Goal: Information Seeking & Learning: Learn about a topic

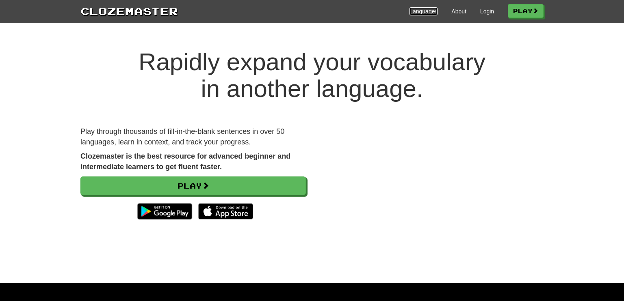
click at [412, 11] on link "Languages" at bounding box center [424, 11] width 28 height 8
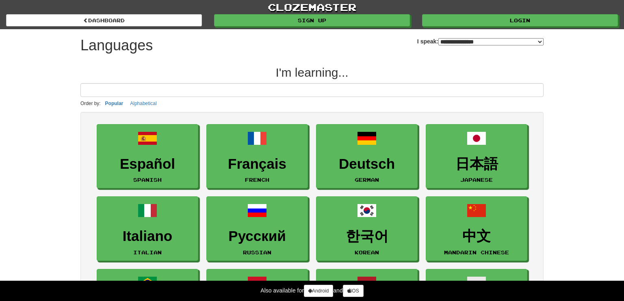
select select "*******"
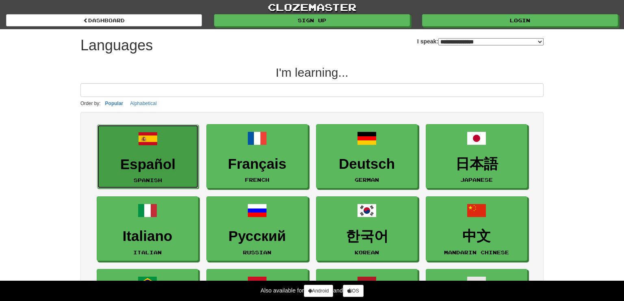
click at [145, 144] on span at bounding box center [148, 139] width 20 height 20
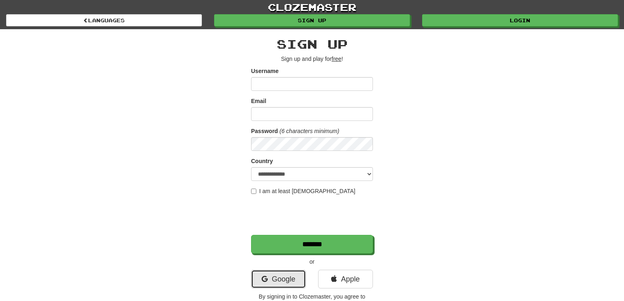
click at [283, 278] on link "Google" at bounding box center [278, 279] width 55 height 19
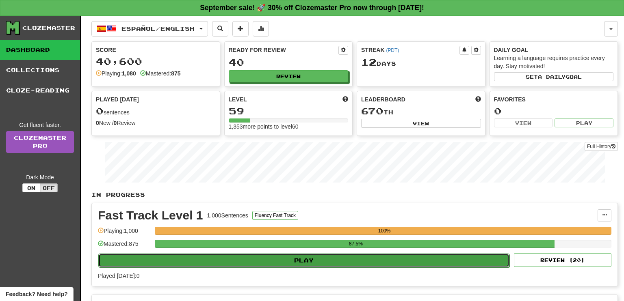
click at [308, 260] on button "Play" at bounding box center [303, 261] width 411 height 14
select select "**"
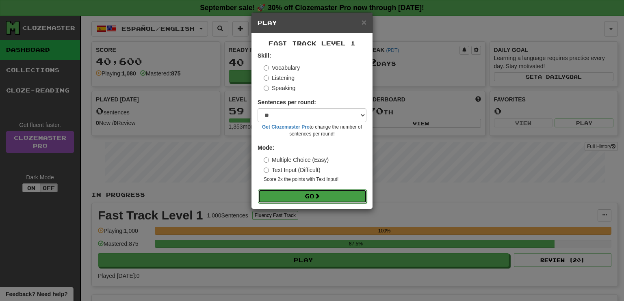
click at [311, 195] on button "Go" at bounding box center [312, 197] width 109 height 14
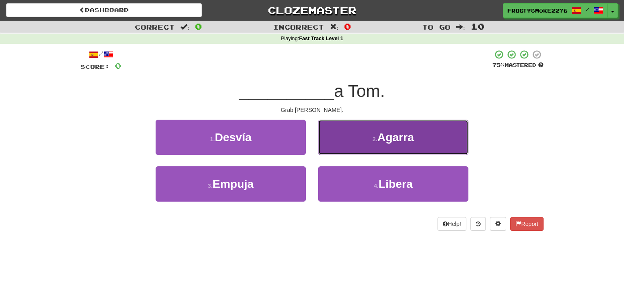
click at [358, 144] on button "2 . [GEOGRAPHIC_DATA]" at bounding box center [393, 137] width 150 height 35
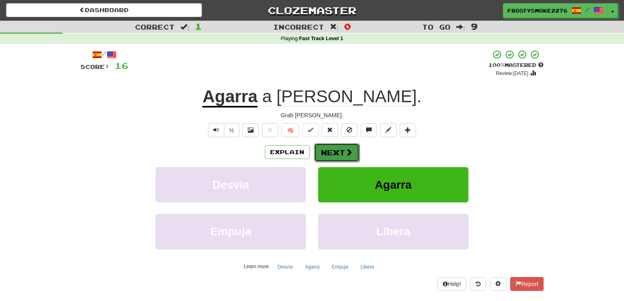
click at [327, 151] on button "Next" at bounding box center [337, 152] width 46 height 19
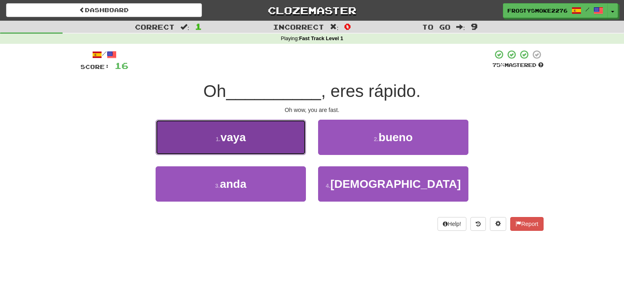
click at [265, 135] on button "1 . [GEOGRAPHIC_DATA]" at bounding box center [231, 137] width 150 height 35
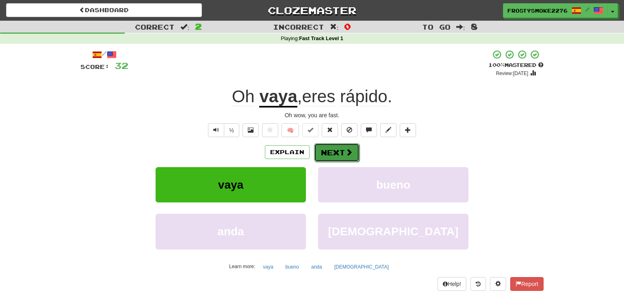
click at [337, 149] on button "Next" at bounding box center [337, 152] width 46 height 19
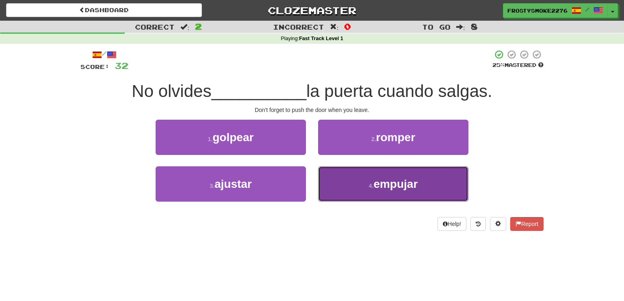
click at [409, 181] on span "empujar" at bounding box center [395, 184] width 44 height 13
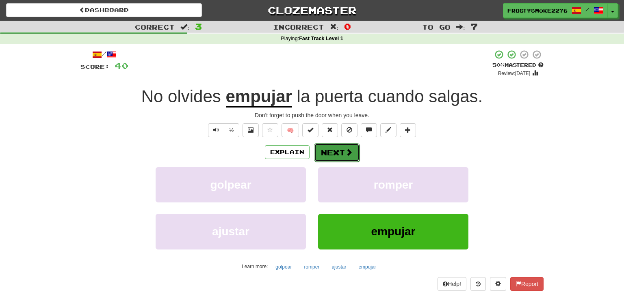
click at [343, 147] on button "Next" at bounding box center [337, 152] width 46 height 19
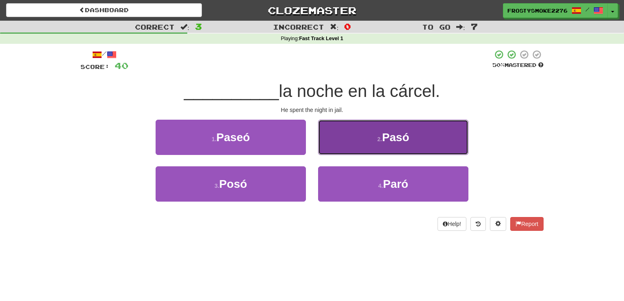
click at [384, 140] on span "Pasó" at bounding box center [395, 137] width 27 height 13
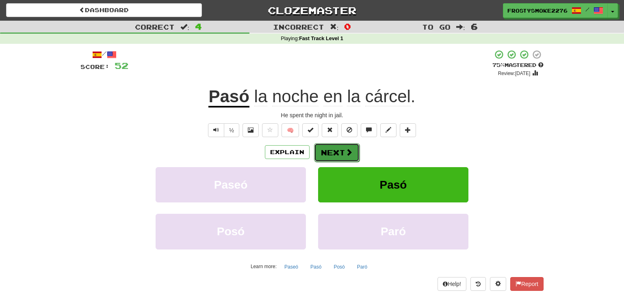
click at [346, 150] on span at bounding box center [348, 152] width 7 height 7
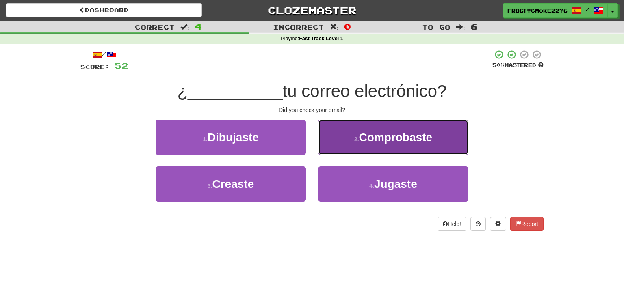
click at [402, 139] on span "Comprobaste" at bounding box center [395, 137] width 73 height 13
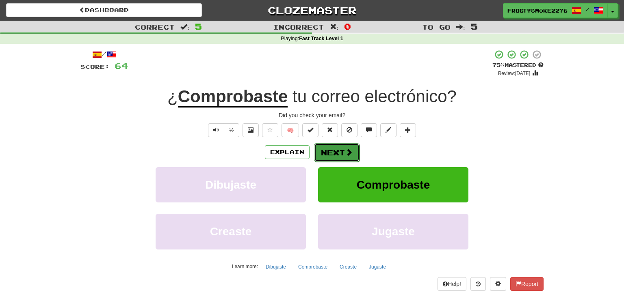
click at [339, 151] on button "Next" at bounding box center [337, 152] width 46 height 19
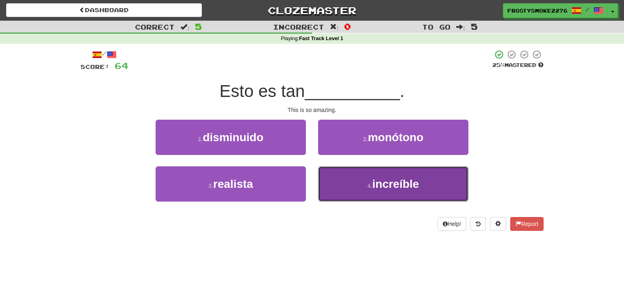
click at [401, 188] on span "increíble" at bounding box center [395, 184] width 47 height 13
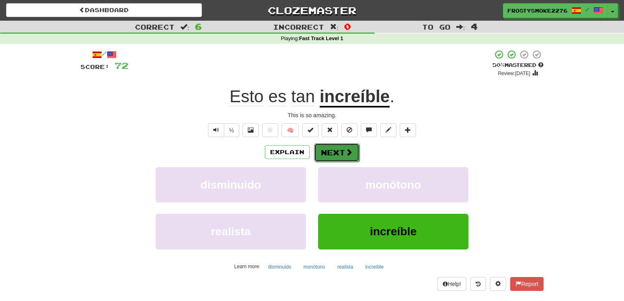
click at [342, 148] on button "Next" at bounding box center [337, 152] width 46 height 19
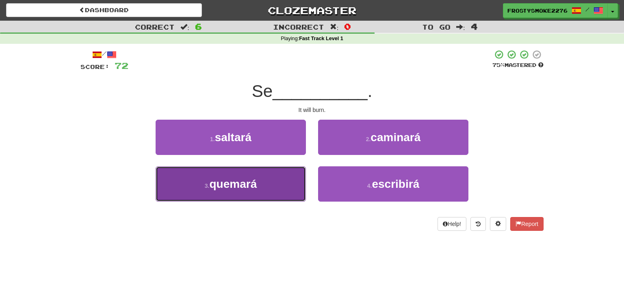
click at [266, 191] on button "3 . quemará" at bounding box center [231, 184] width 150 height 35
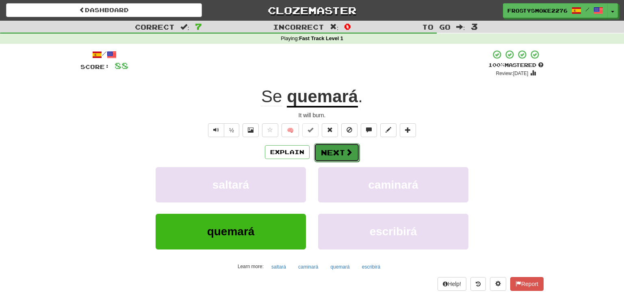
click at [335, 155] on button "Next" at bounding box center [337, 152] width 46 height 19
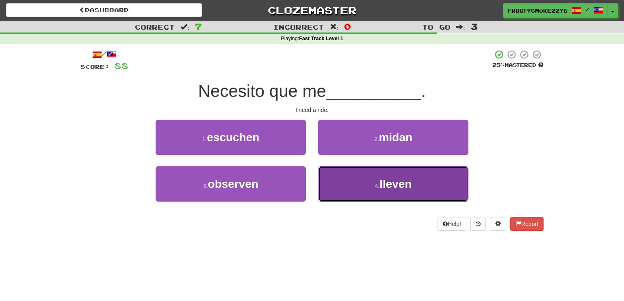
click at [392, 178] on span "lleven" at bounding box center [395, 184] width 32 height 13
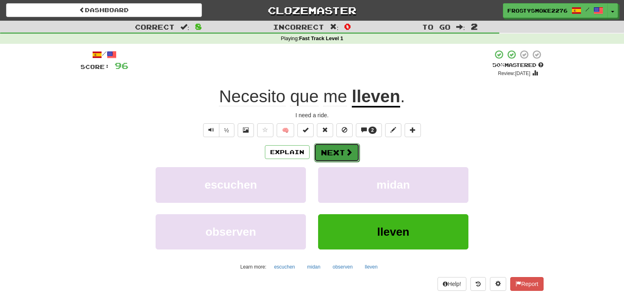
click at [343, 152] on button "Next" at bounding box center [337, 152] width 46 height 19
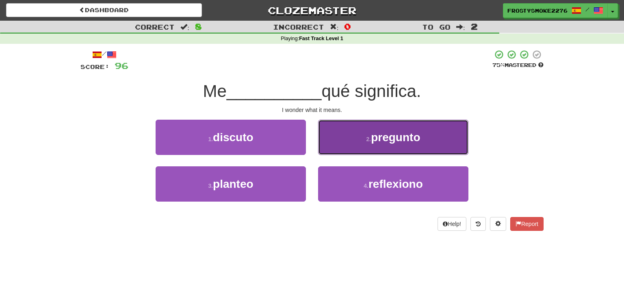
click at [394, 148] on button "2 . pregunto" at bounding box center [393, 137] width 150 height 35
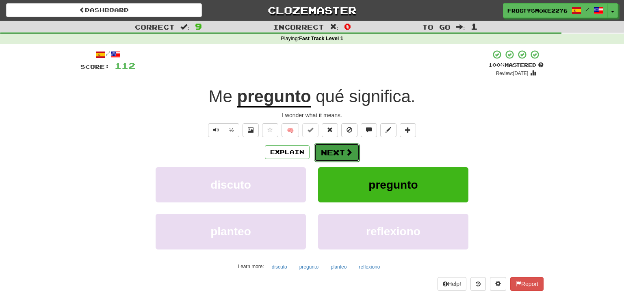
click at [342, 153] on button "Next" at bounding box center [337, 152] width 46 height 19
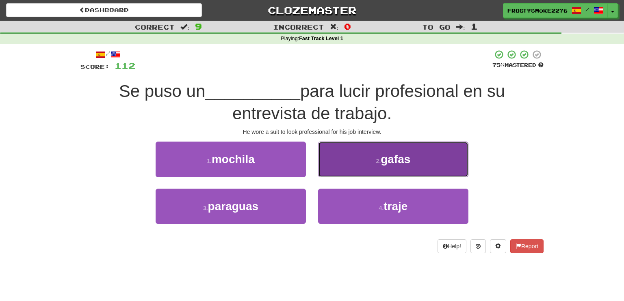
click at [372, 160] on button "2 . [GEOGRAPHIC_DATA]" at bounding box center [393, 159] width 150 height 35
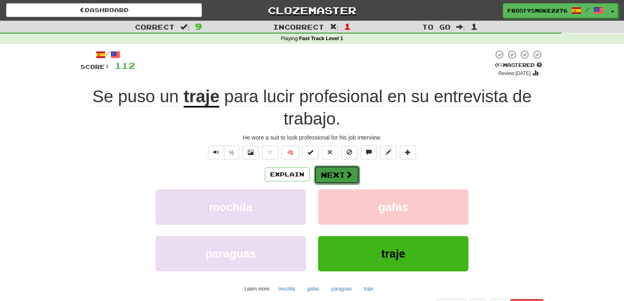
click at [332, 176] on button "Next" at bounding box center [337, 175] width 46 height 19
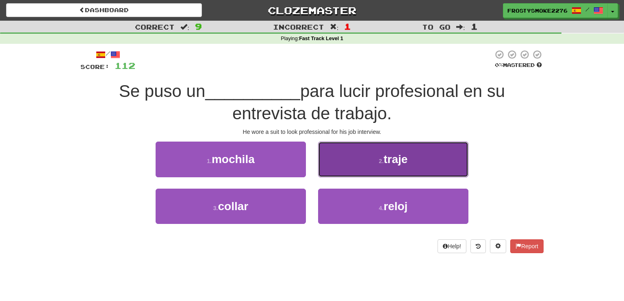
click at [404, 163] on span "traje" at bounding box center [396, 159] width 24 height 13
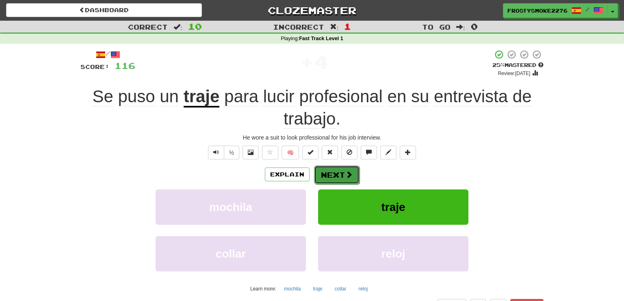
click at [328, 178] on button "Next" at bounding box center [337, 175] width 46 height 19
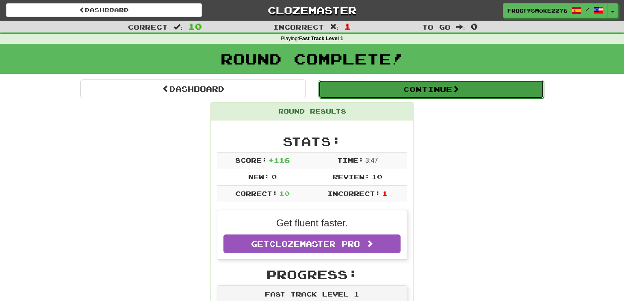
click at [427, 90] on button "Continue" at bounding box center [432, 89] width 226 height 19
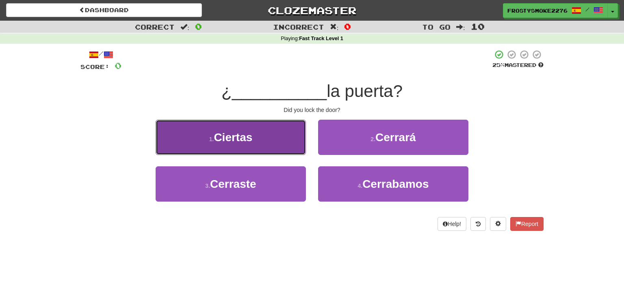
click at [275, 134] on button "1 . Ciertas" at bounding box center [231, 137] width 150 height 35
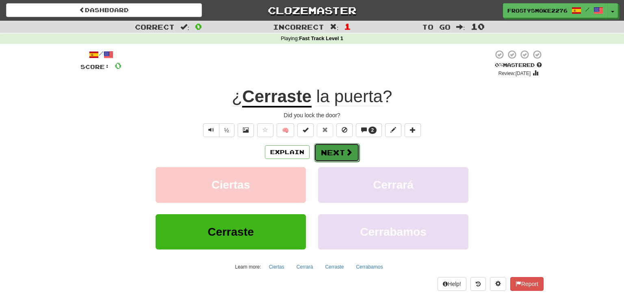
click at [321, 150] on button "Next" at bounding box center [337, 152] width 46 height 19
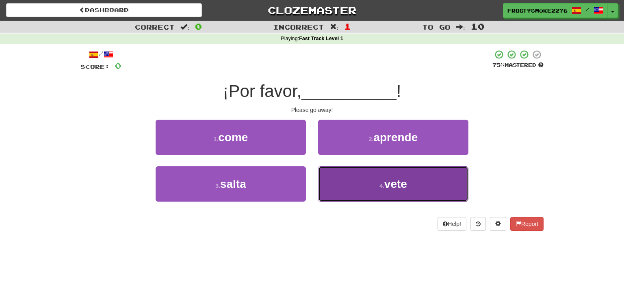
click at [378, 185] on button "4 . vete" at bounding box center [393, 184] width 150 height 35
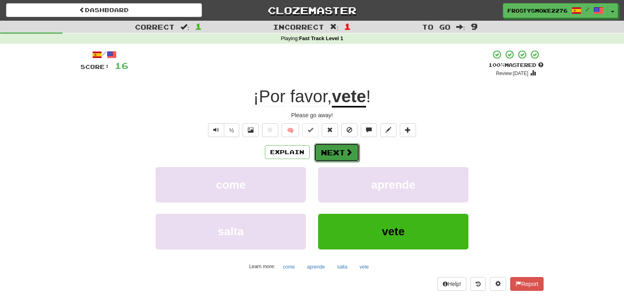
click at [345, 152] on span at bounding box center [348, 152] width 7 height 7
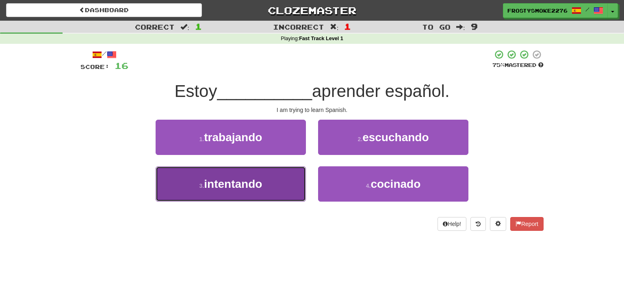
click at [290, 181] on button "3 . intentando" at bounding box center [231, 184] width 150 height 35
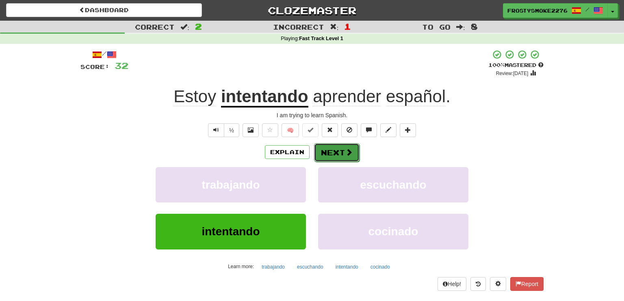
click at [336, 154] on button "Next" at bounding box center [337, 152] width 46 height 19
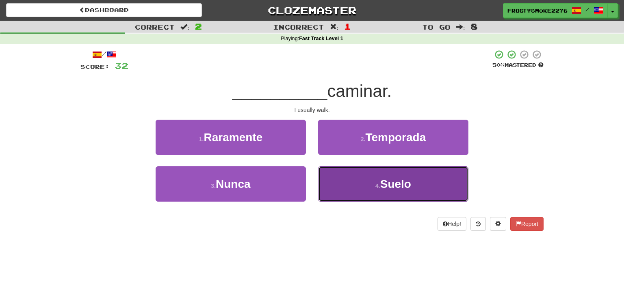
click at [405, 184] on span "Suelo" at bounding box center [395, 184] width 31 height 13
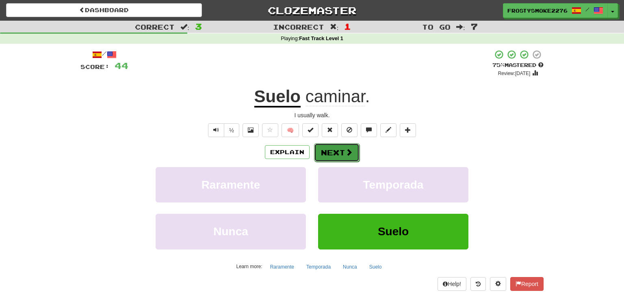
click at [351, 152] on span at bounding box center [348, 152] width 7 height 7
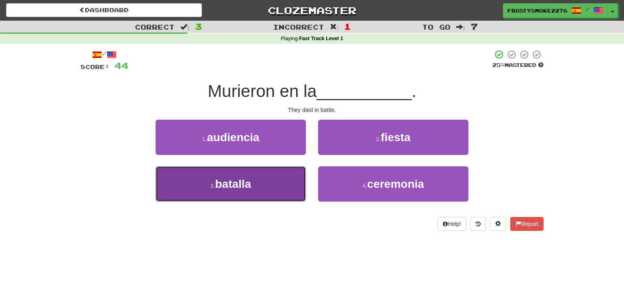
click at [244, 175] on button "3 . batalla" at bounding box center [231, 184] width 150 height 35
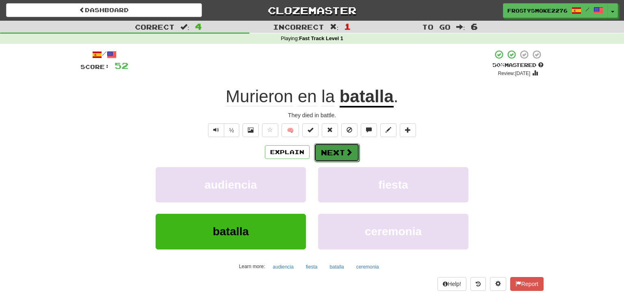
click at [330, 152] on button "Next" at bounding box center [337, 152] width 46 height 19
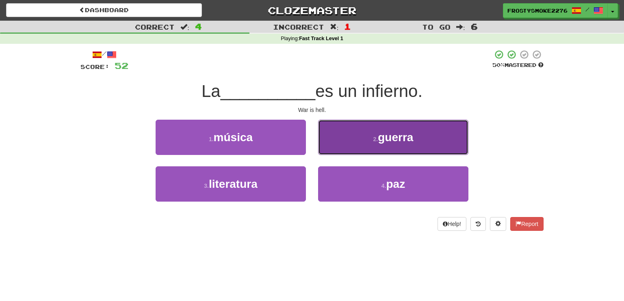
click at [397, 143] on span "guerra" at bounding box center [395, 137] width 35 height 13
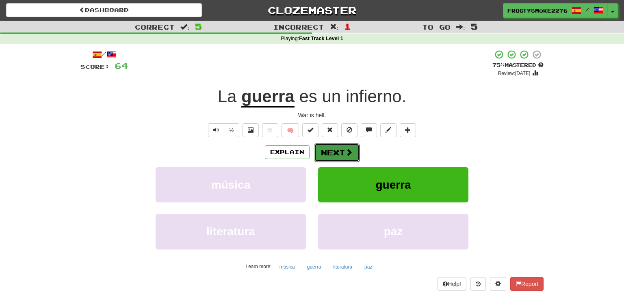
click at [332, 155] on button "Next" at bounding box center [337, 152] width 46 height 19
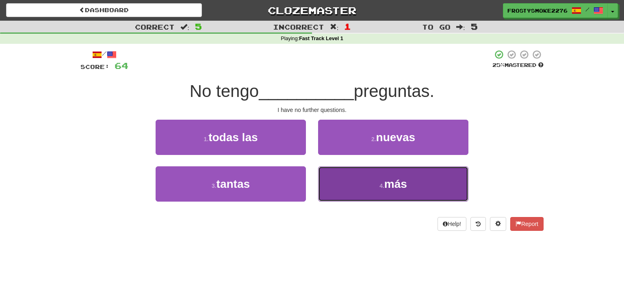
click at [399, 184] on span "más" at bounding box center [395, 184] width 23 height 13
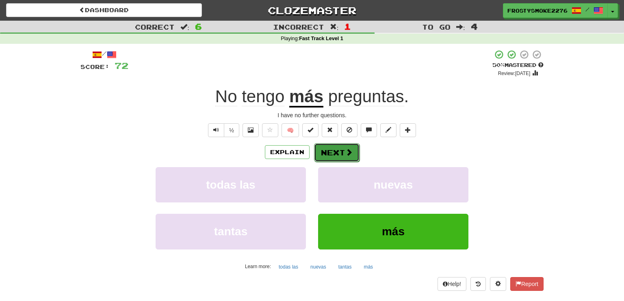
click at [335, 150] on button "Next" at bounding box center [337, 152] width 46 height 19
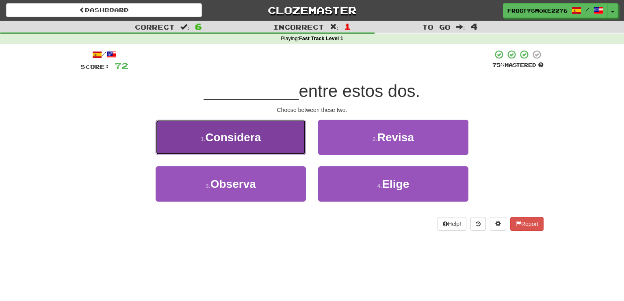
click at [256, 137] on span "Considera" at bounding box center [233, 137] width 56 height 13
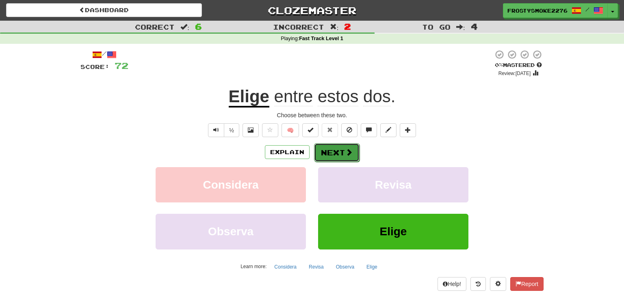
click at [344, 148] on button "Next" at bounding box center [337, 152] width 46 height 19
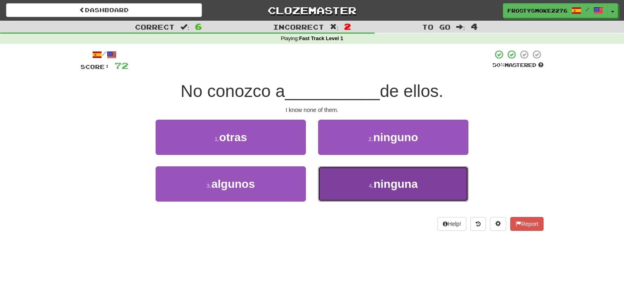
click at [373, 177] on button "4 . ninguna" at bounding box center [393, 184] width 150 height 35
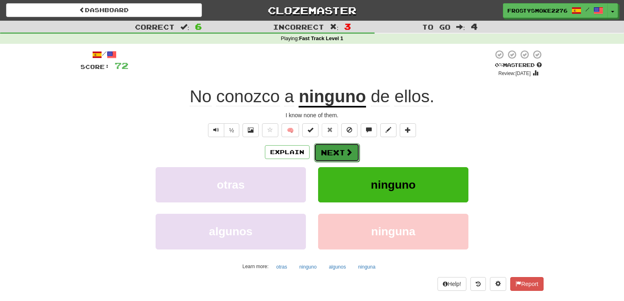
click at [333, 147] on button "Next" at bounding box center [337, 152] width 46 height 19
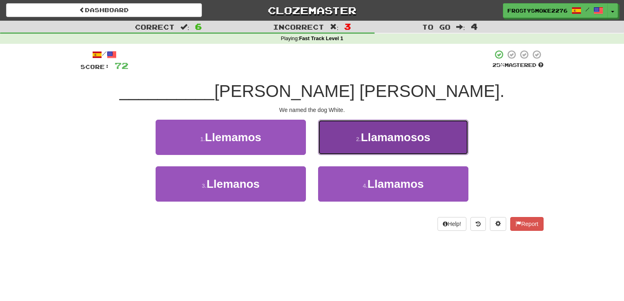
click at [405, 133] on span "Llamamosos" at bounding box center [395, 137] width 69 height 13
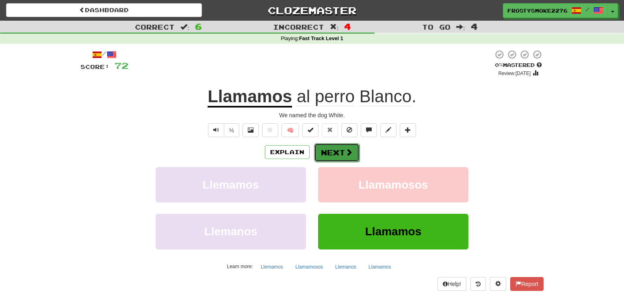
click at [343, 150] on button "Next" at bounding box center [337, 152] width 46 height 19
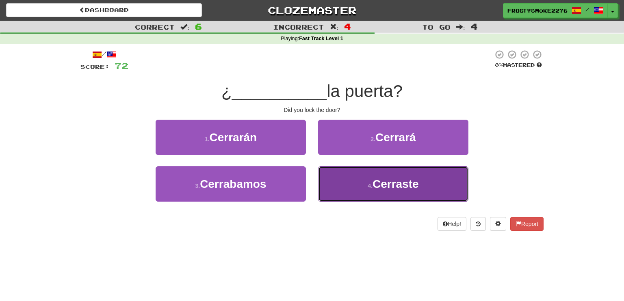
click at [366, 174] on button "4 . Cerraste" at bounding box center [393, 184] width 150 height 35
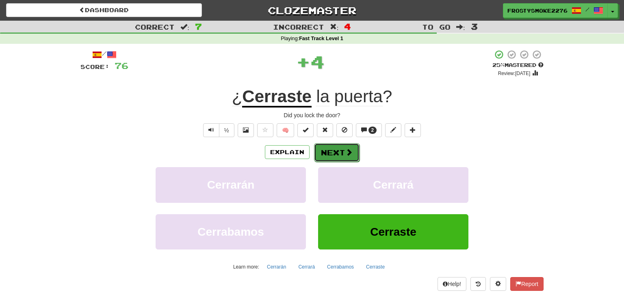
click at [342, 152] on button "Next" at bounding box center [337, 152] width 46 height 19
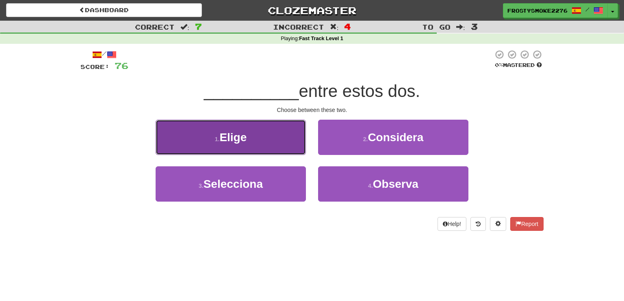
click at [247, 143] on span "Elige" at bounding box center [232, 137] width 27 height 13
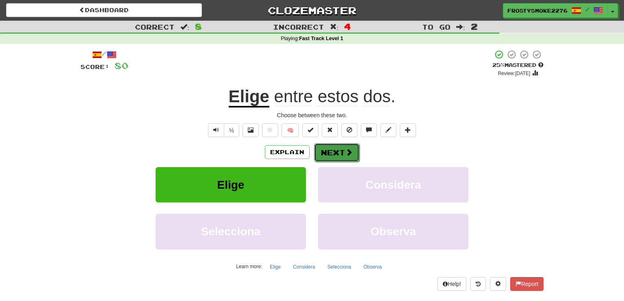
click at [326, 151] on button "Next" at bounding box center [337, 152] width 46 height 19
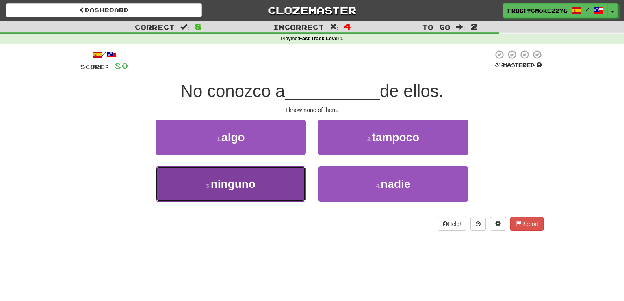
click at [265, 182] on button "3 . ninguno" at bounding box center [231, 184] width 150 height 35
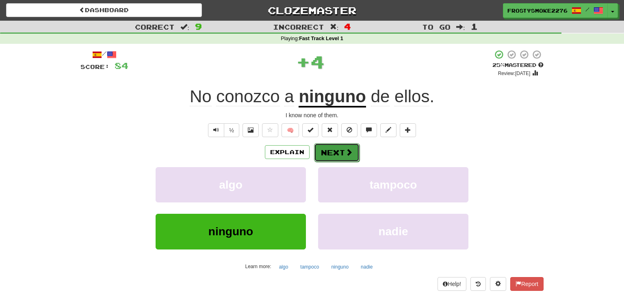
click at [344, 145] on button "Next" at bounding box center [337, 152] width 46 height 19
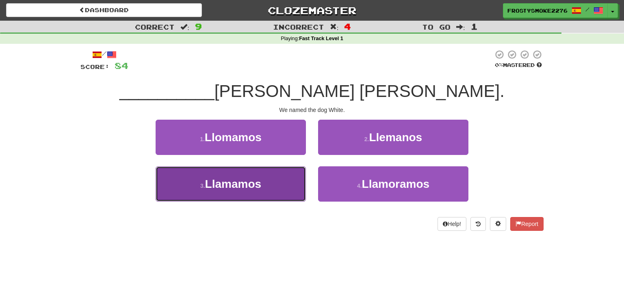
click at [259, 191] on button "3 . [GEOGRAPHIC_DATA]" at bounding box center [231, 184] width 150 height 35
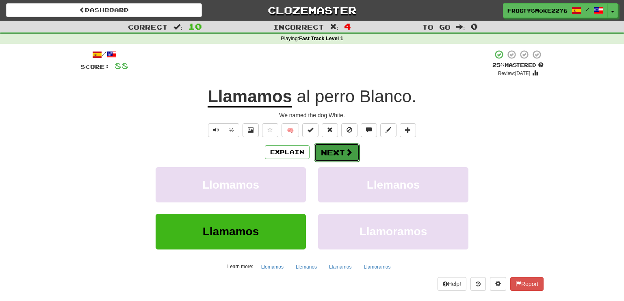
click at [327, 156] on button "Next" at bounding box center [337, 152] width 46 height 19
